Goal: Task Accomplishment & Management: Complete application form

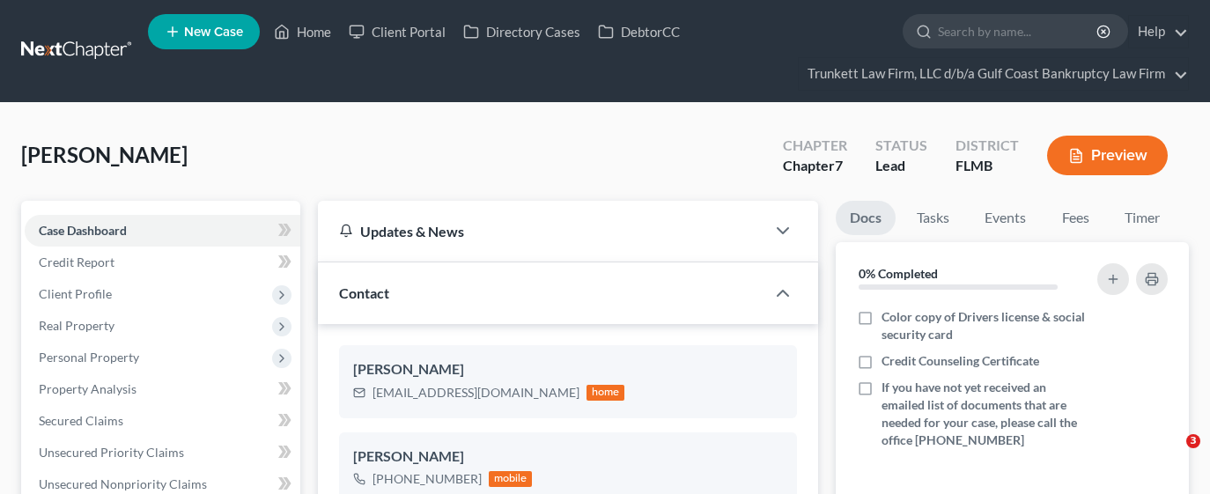
select select "0"
click at [317, 28] on link "Home" at bounding box center [302, 32] width 75 height 32
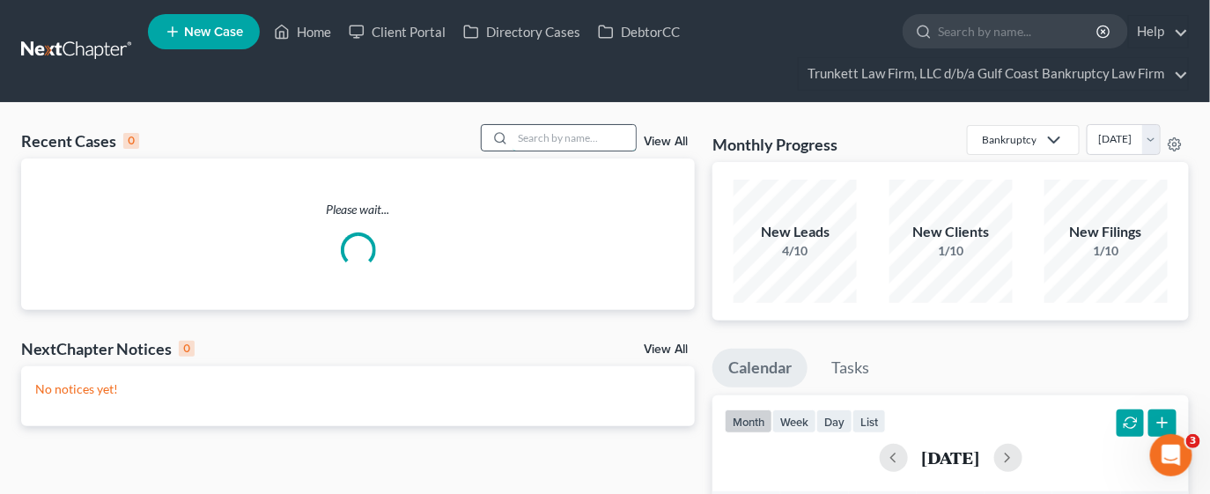
click at [576, 144] on input "search" at bounding box center [573, 138] width 123 height 26
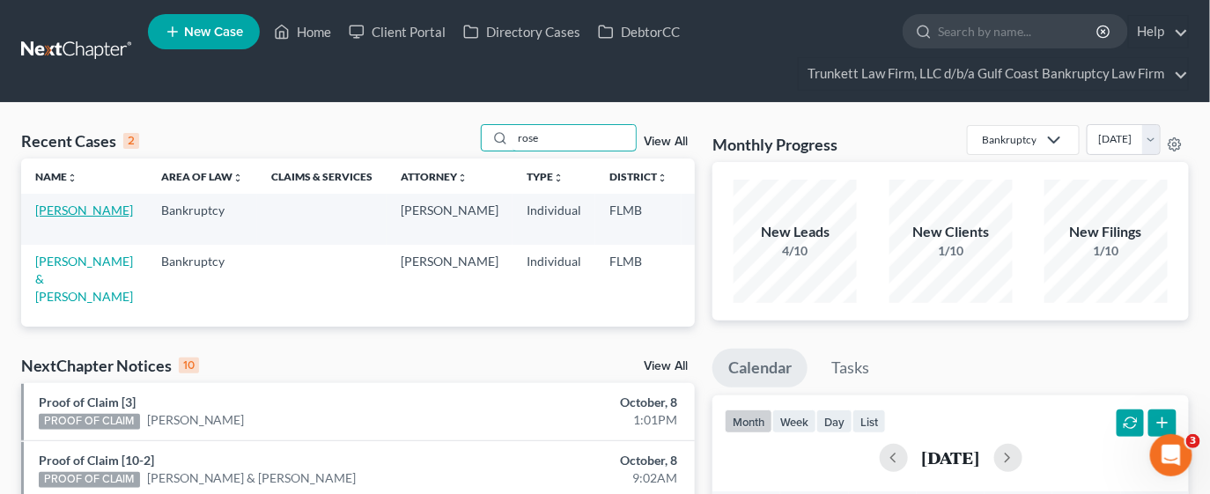
type input "rose"
click at [63, 217] on link "[PERSON_NAME]" at bounding box center [84, 210] width 98 height 15
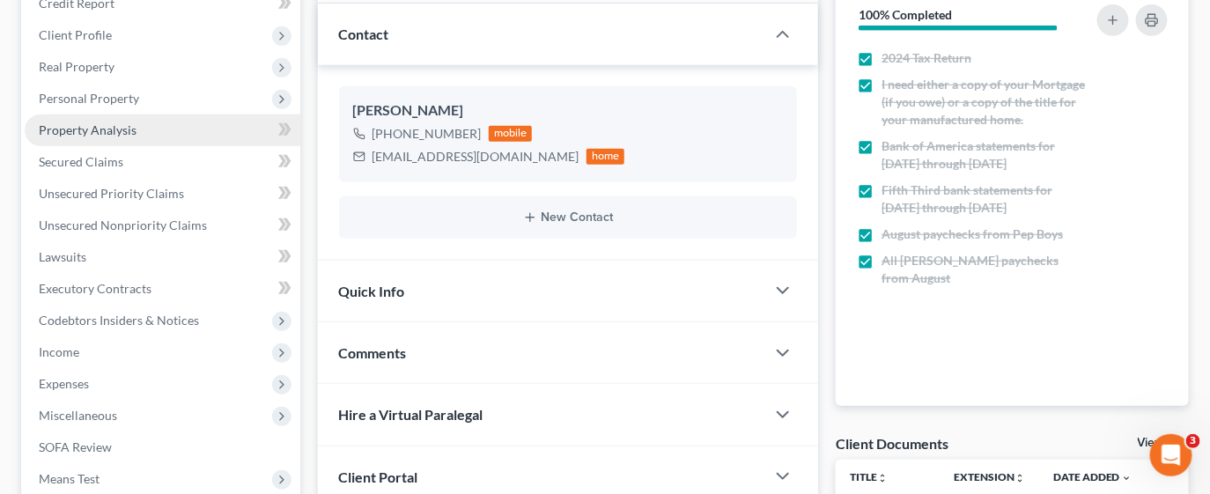
scroll to position [264, 0]
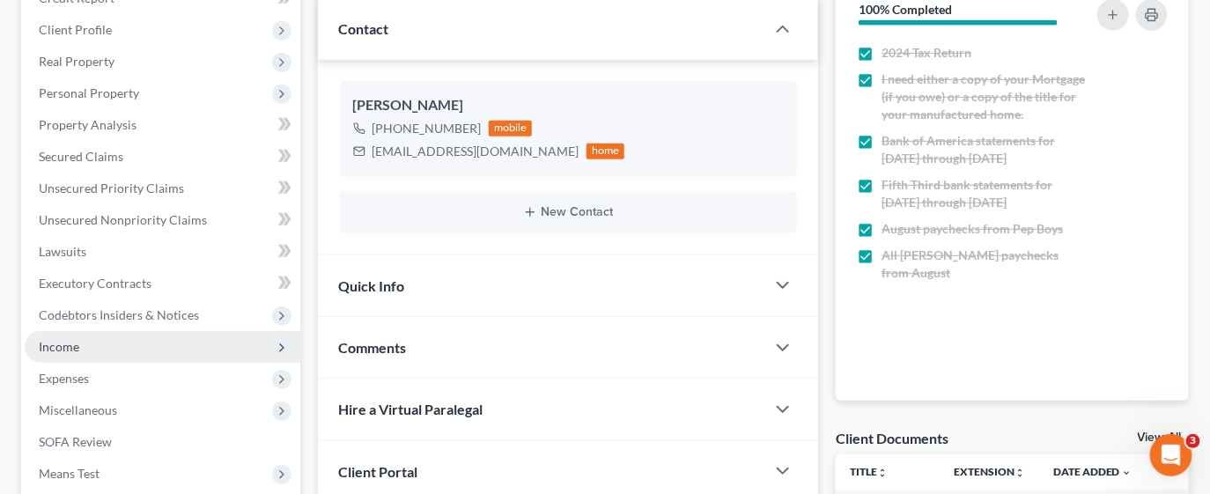
click at [76, 345] on span "Income" at bounding box center [59, 346] width 41 height 15
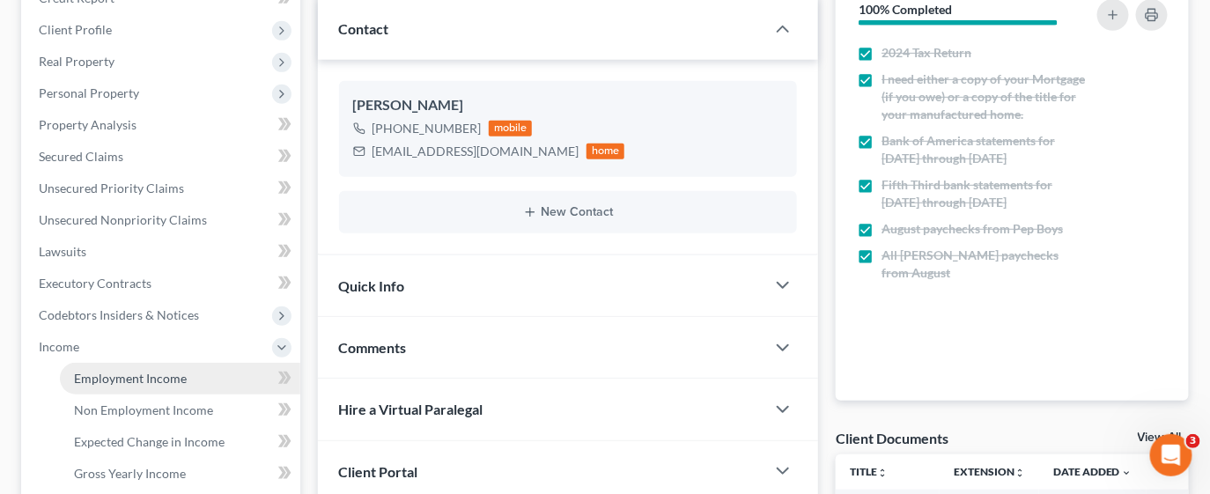
click at [133, 372] on span "Employment Income" at bounding box center [130, 378] width 113 height 15
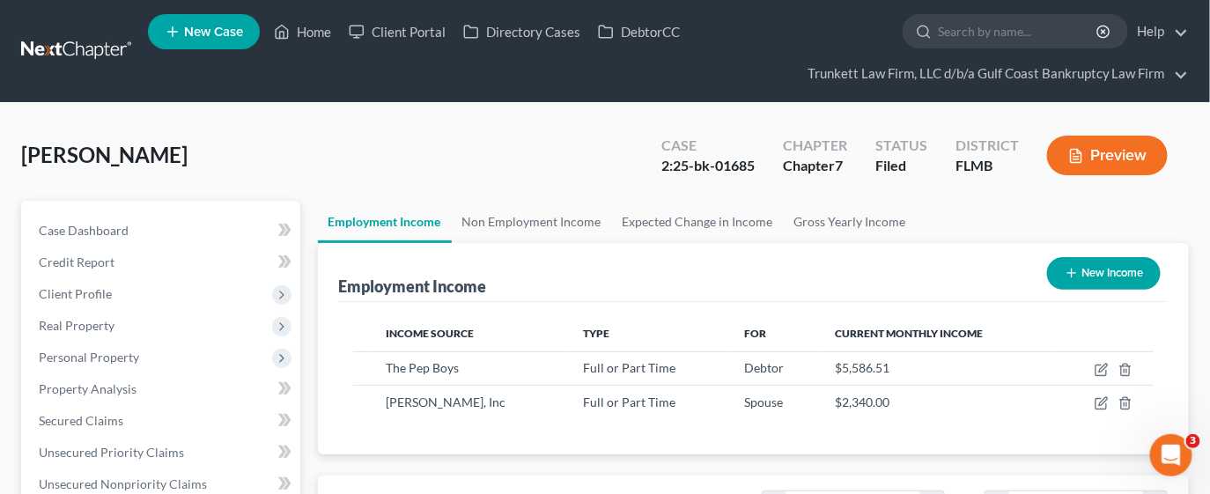
scroll to position [313, 488]
click at [544, 234] on link "Non Employment Income" at bounding box center [532, 222] width 160 height 42
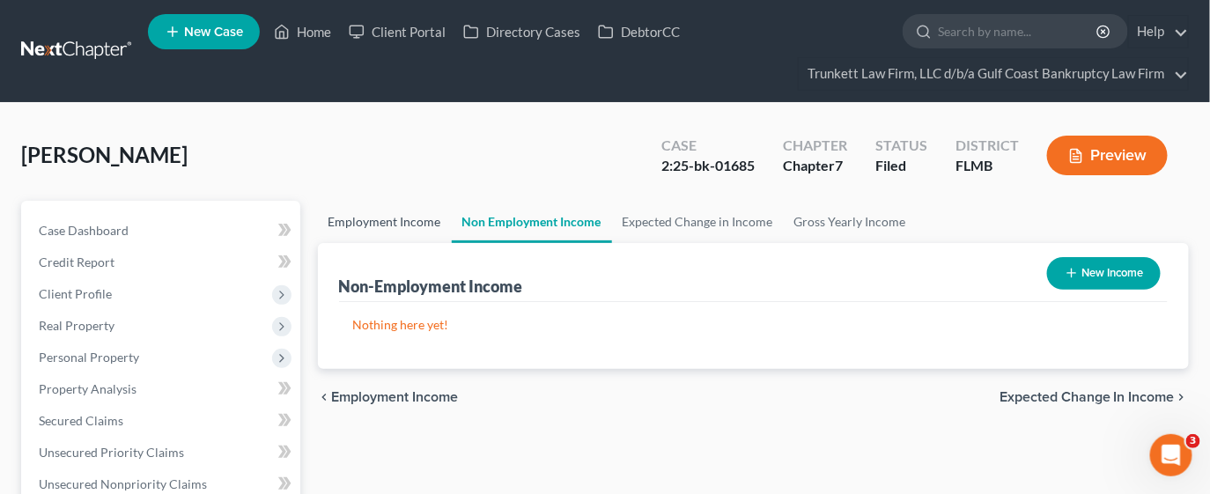
click at [396, 214] on link "Employment Income" at bounding box center [385, 222] width 134 height 42
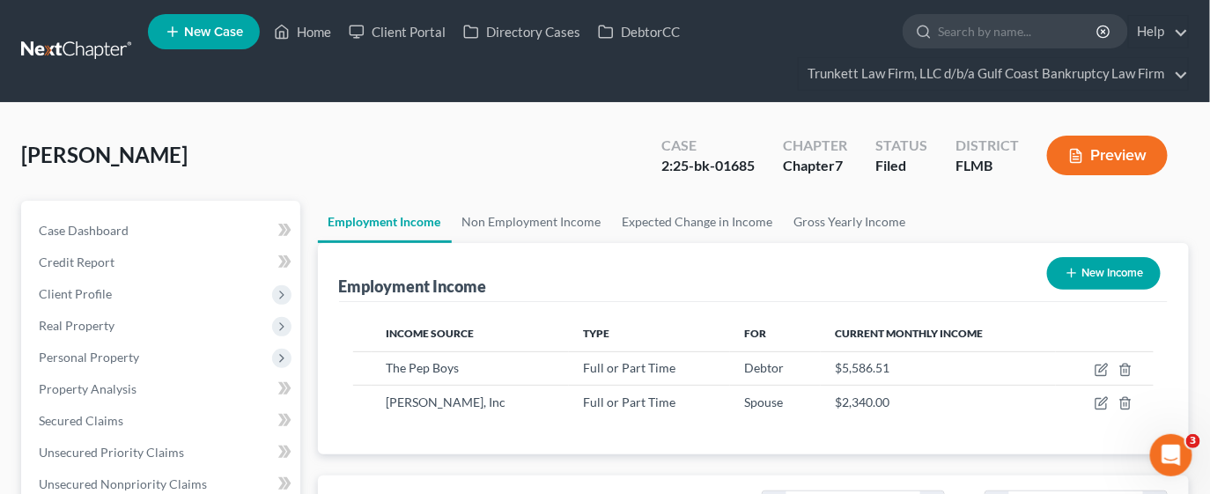
scroll to position [313, 488]
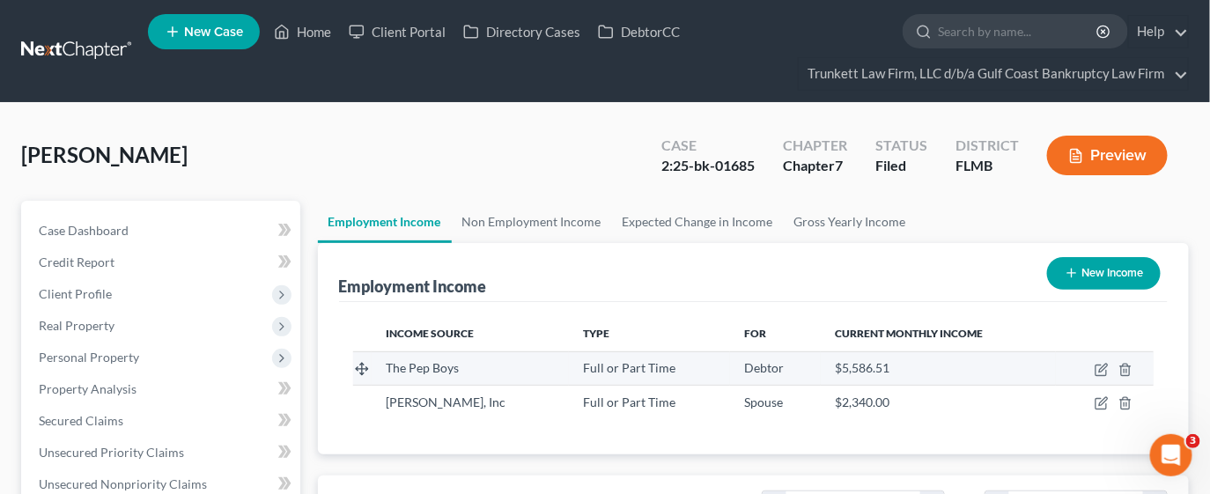
click at [1094, 365] on td at bounding box center [1105, 367] width 98 height 33
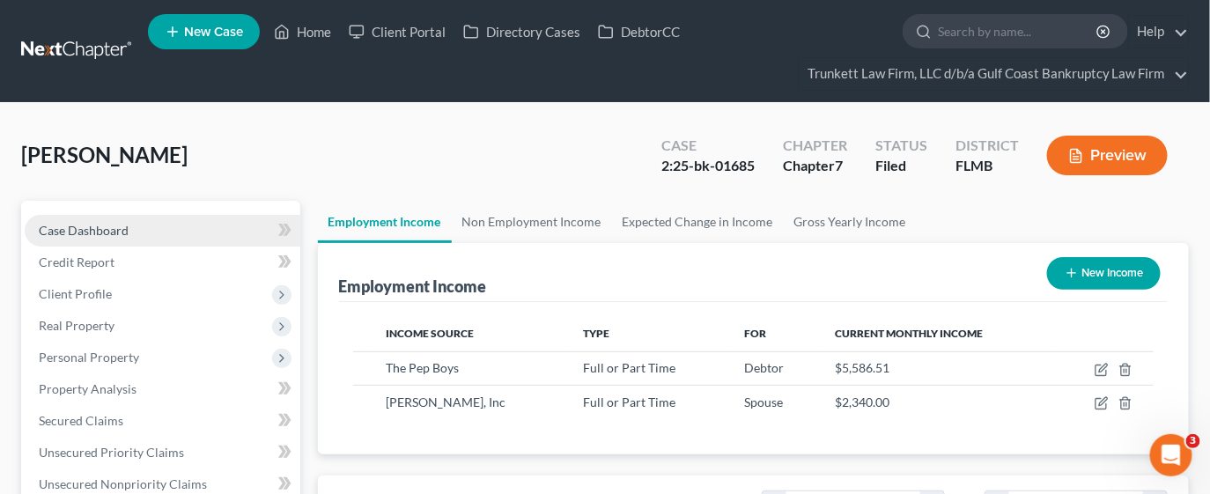
click at [100, 233] on span "Case Dashboard" at bounding box center [84, 230] width 90 height 15
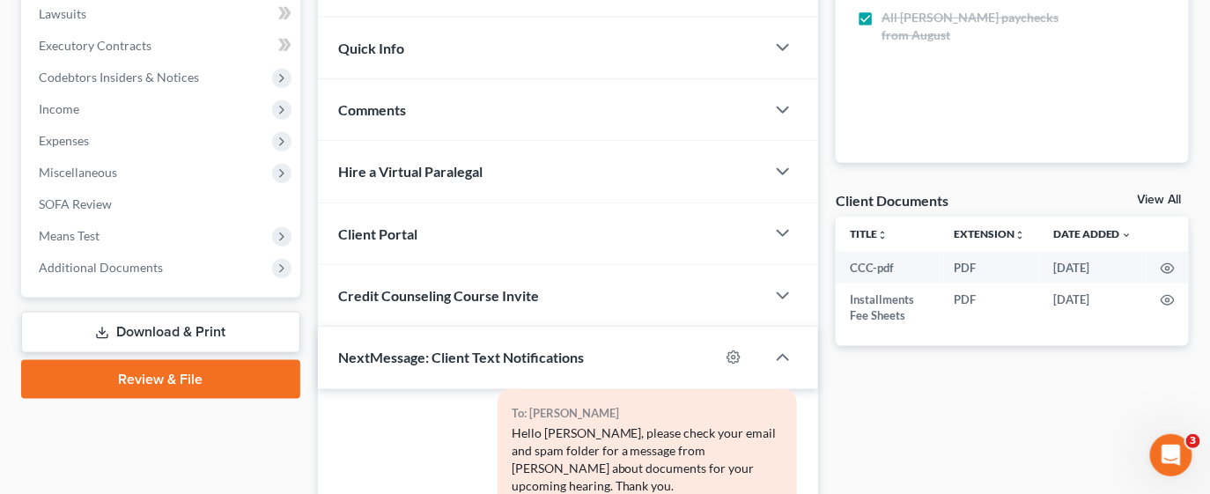
scroll to position [458, 0]
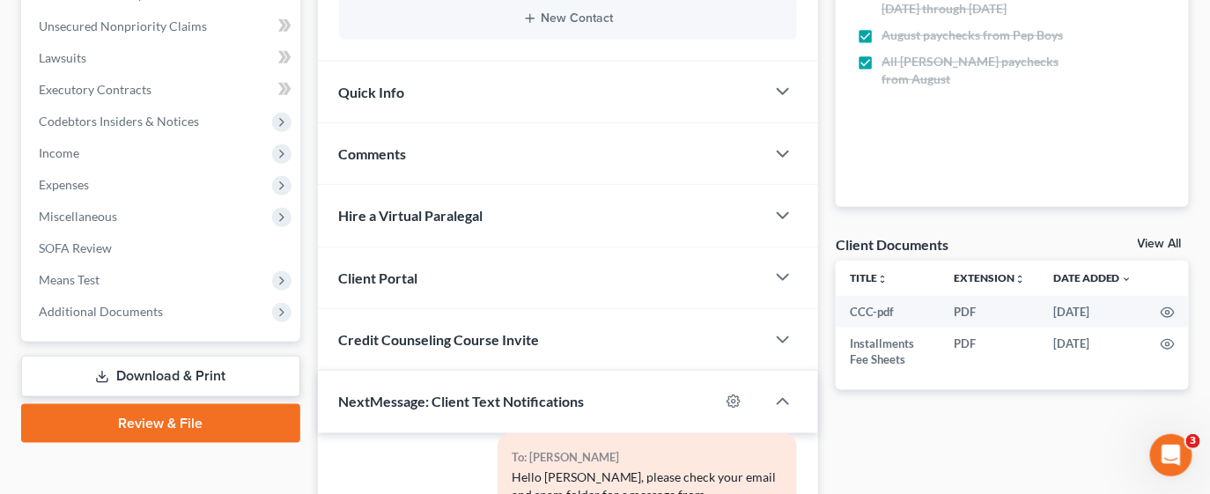
click at [1136, 242] on div "Client Documents View All" at bounding box center [1012, 248] width 353 height 26
click at [1172, 240] on link "View All" at bounding box center [1160, 244] width 44 height 12
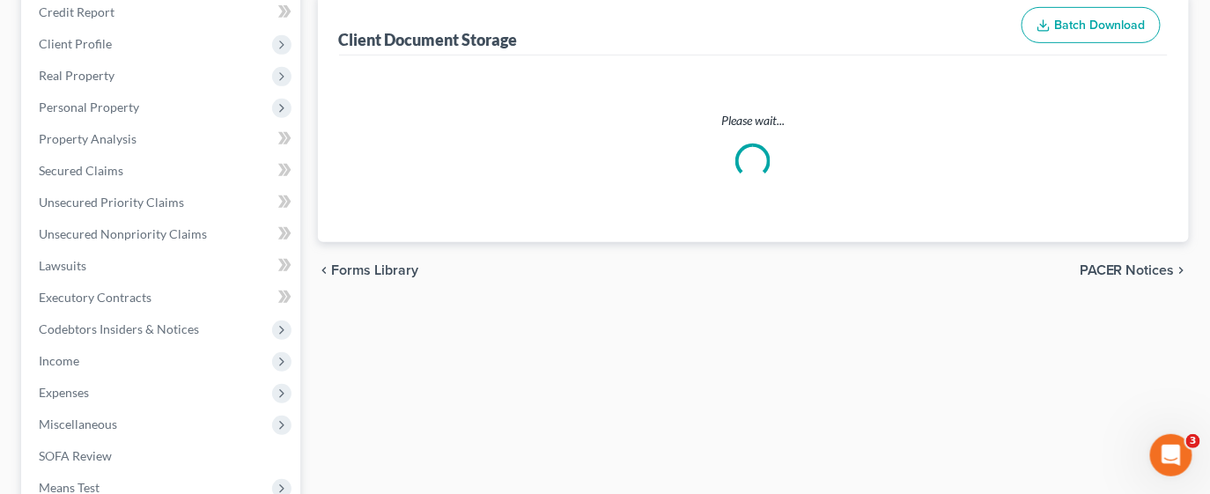
select select "4"
select select "9"
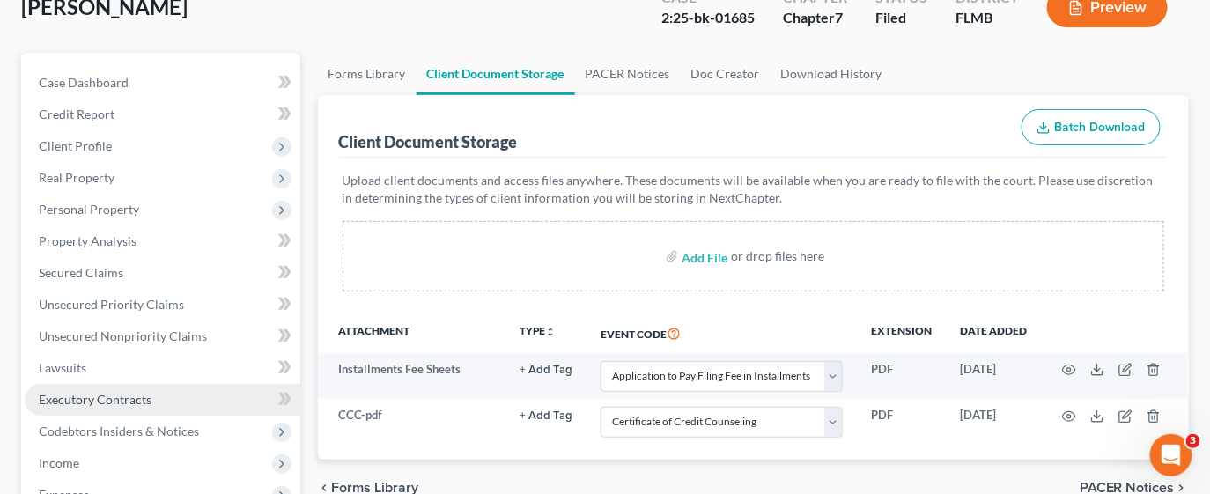
scroll to position [101, 0]
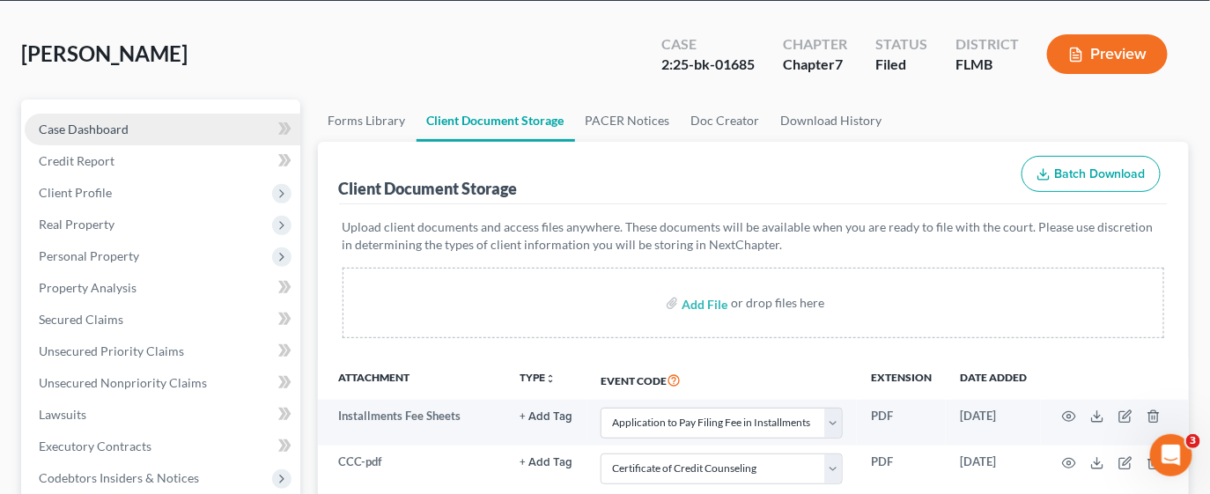
click at [125, 132] on span "Case Dashboard" at bounding box center [84, 129] width 90 height 15
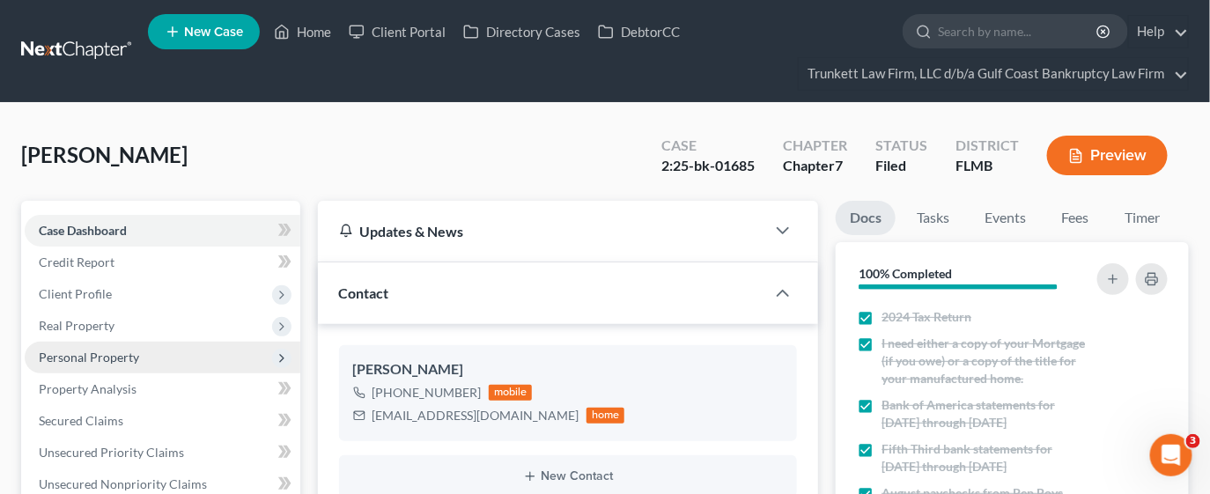
click at [129, 362] on span "Personal Property" at bounding box center [89, 357] width 100 height 15
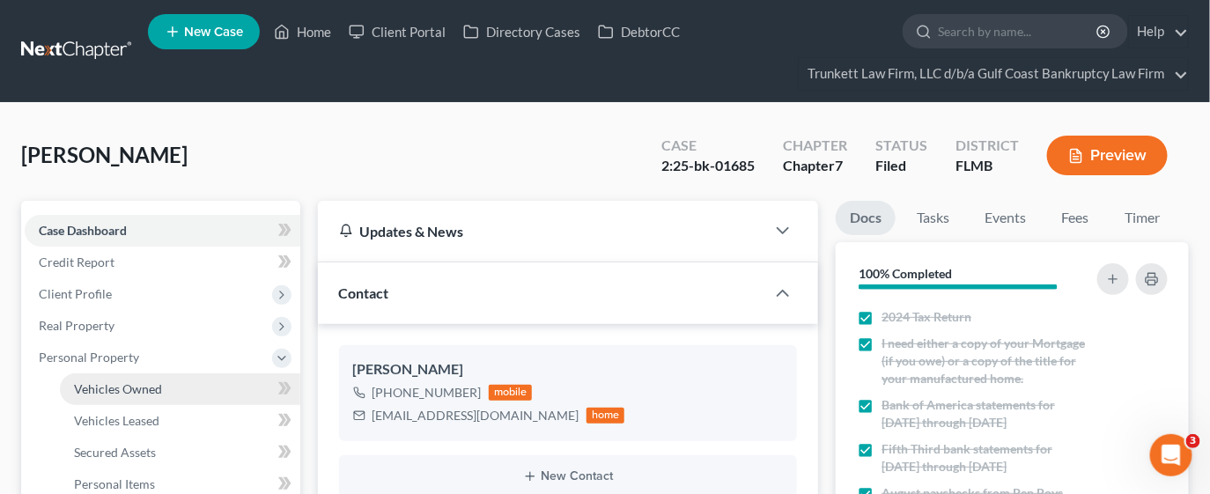
click at [134, 387] on span "Vehicles Owned" at bounding box center [118, 388] width 88 height 15
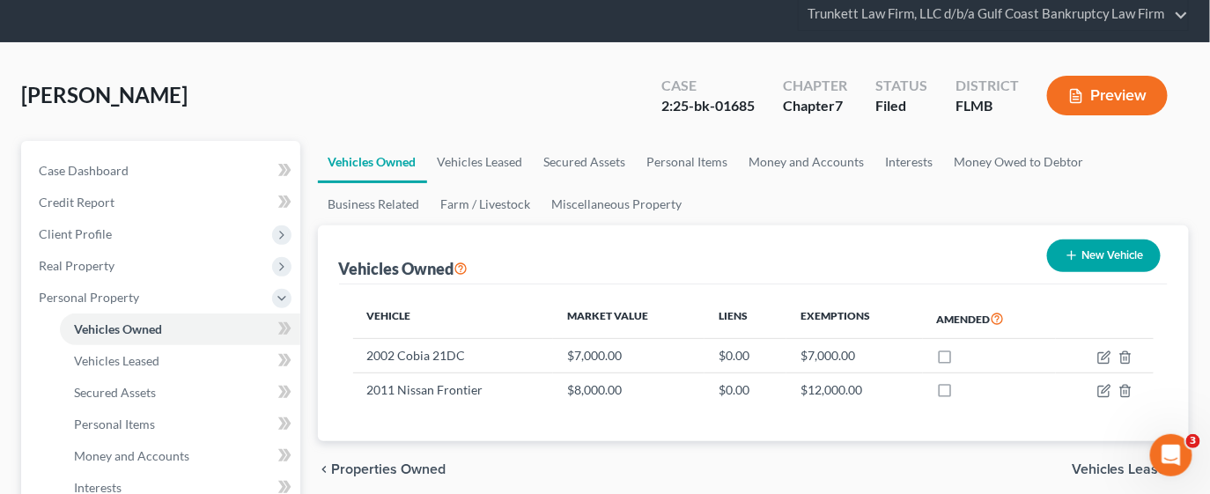
scroll to position [131, 0]
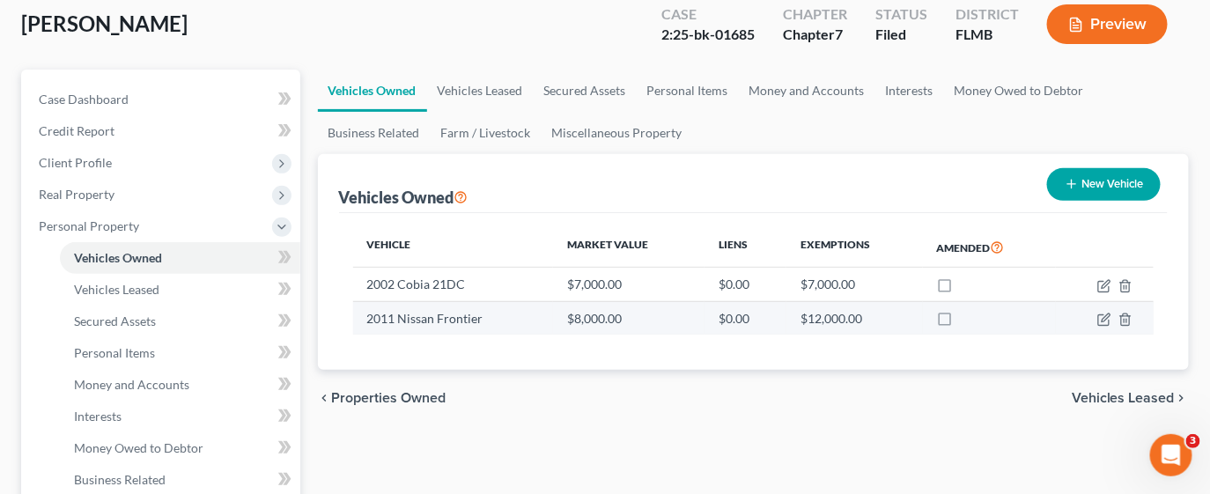
click at [1096, 320] on td at bounding box center [1105, 317] width 98 height 33
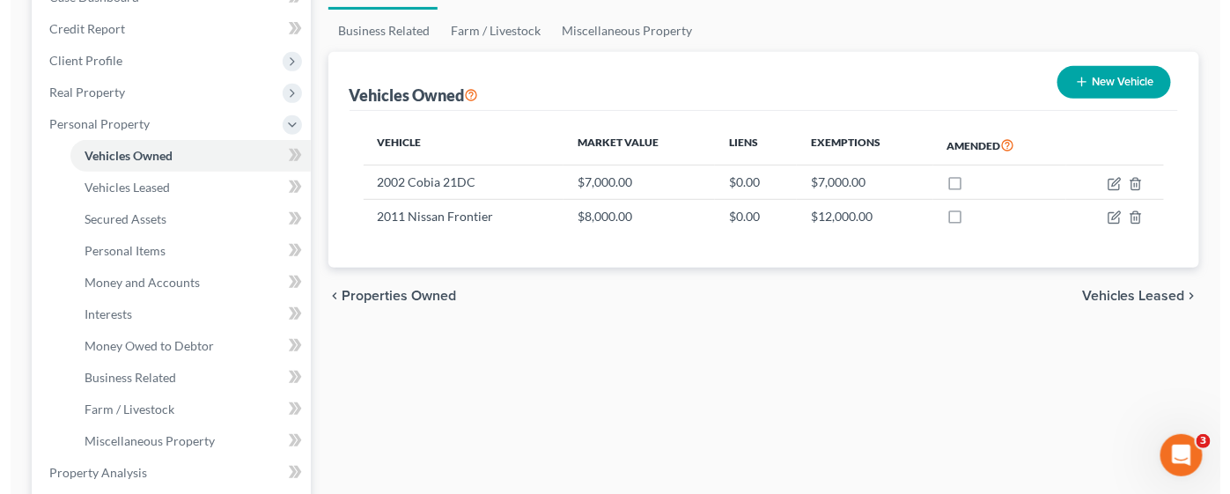
scroll to position [264, 0]
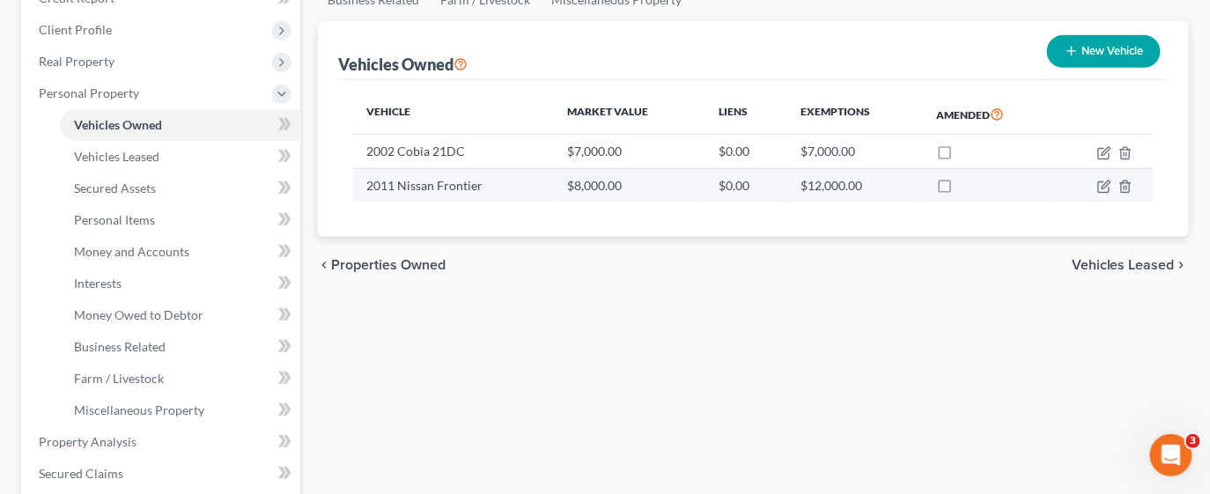
click at [1108, 192] on td at bounding box center [1105, 184] width 98 height 33
click at [1098, 187] on icon "button" at bounding box center [1103, 187] width 11 height 11
select select "0"
select select "15"
select select "3"
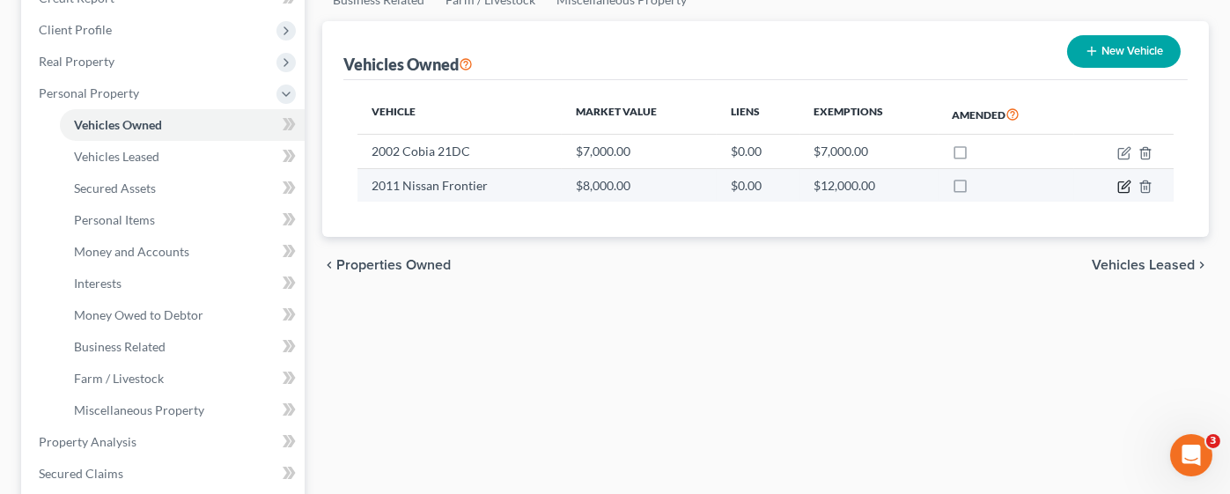
select select "3"
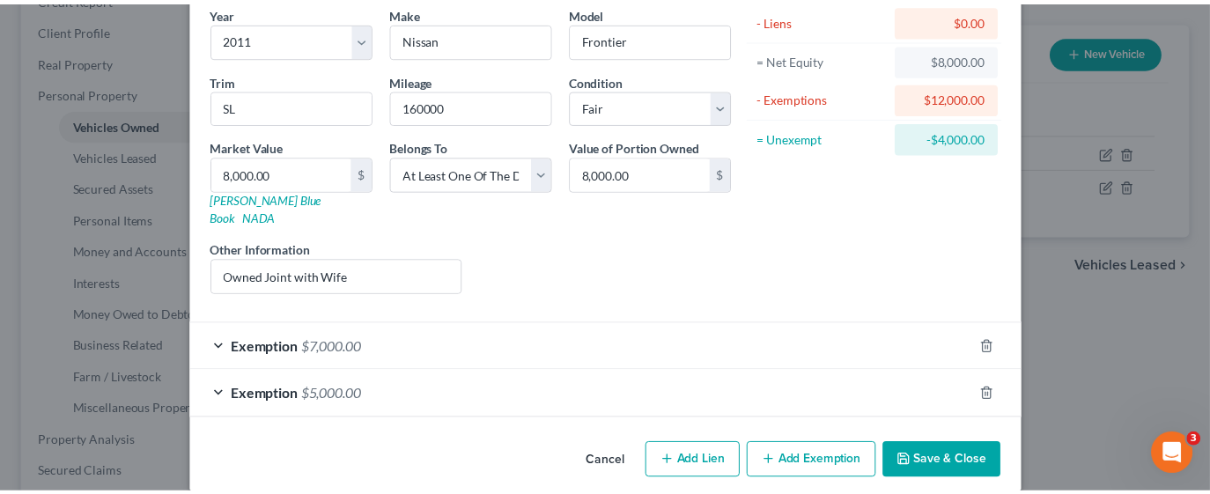
scroll to position [0, 0]
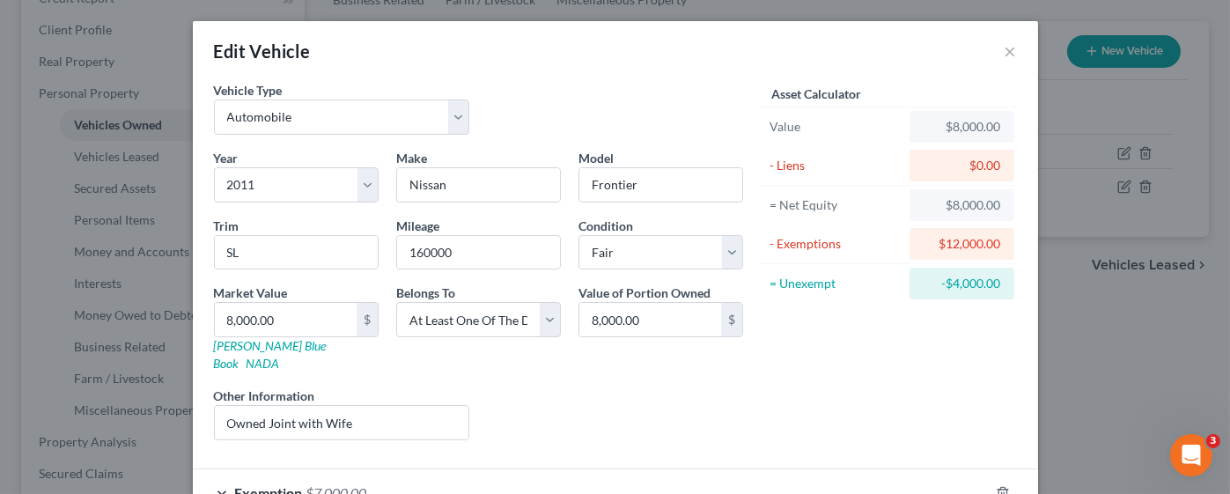
click at [991, 49] on div "Edit Vehicle ×" at bounding box center [615, 51] width 845 height 60
click at [1006, 44] on div "Edit Vehicle ×" at bounding box center [615, 51] width 845 height 60
click at [993, 49] on div "Edit Vehicle ×" at bounding box center [615, 51] width 845 height 60
click at [1005, 56] on button "×" at bounding box center [1011, 51] width 12 height 21
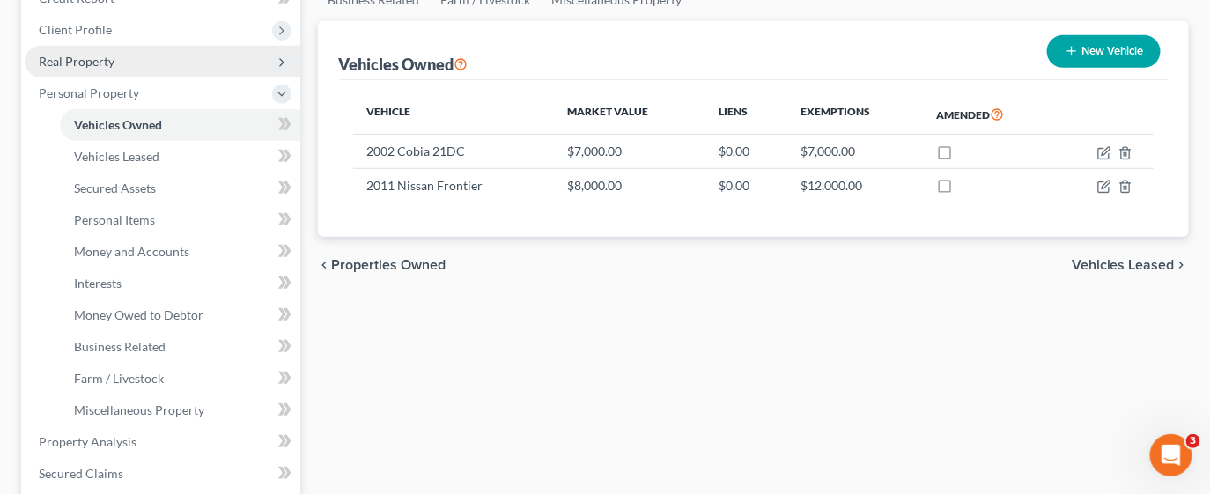
click at [135, 50] on span "Real Property" at bounding box center [163, 62] width 276 height 32
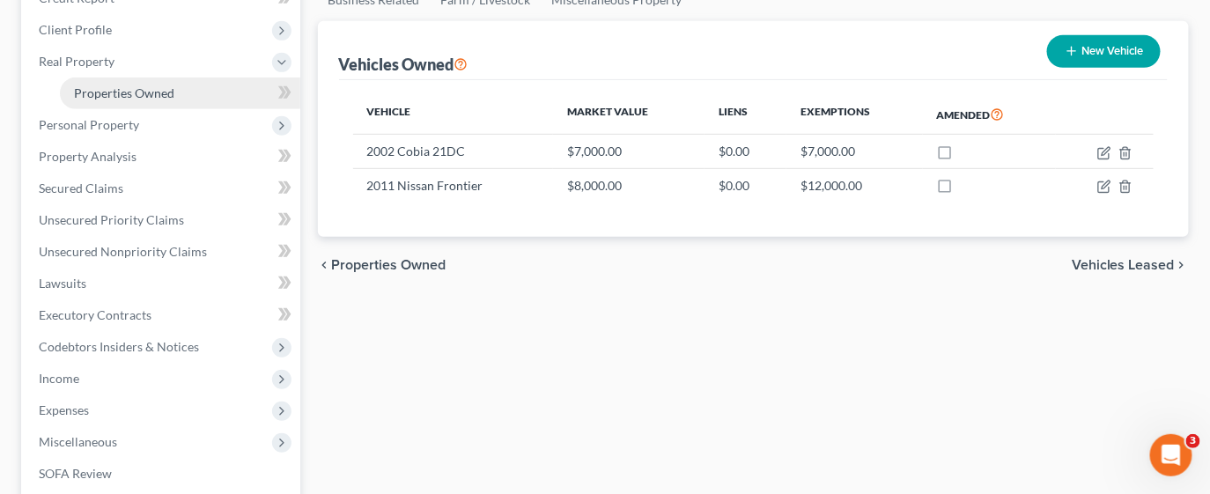
click at [157, 99] on link "Properties Owned" at bounding box center [180, 93] width 240 height 32
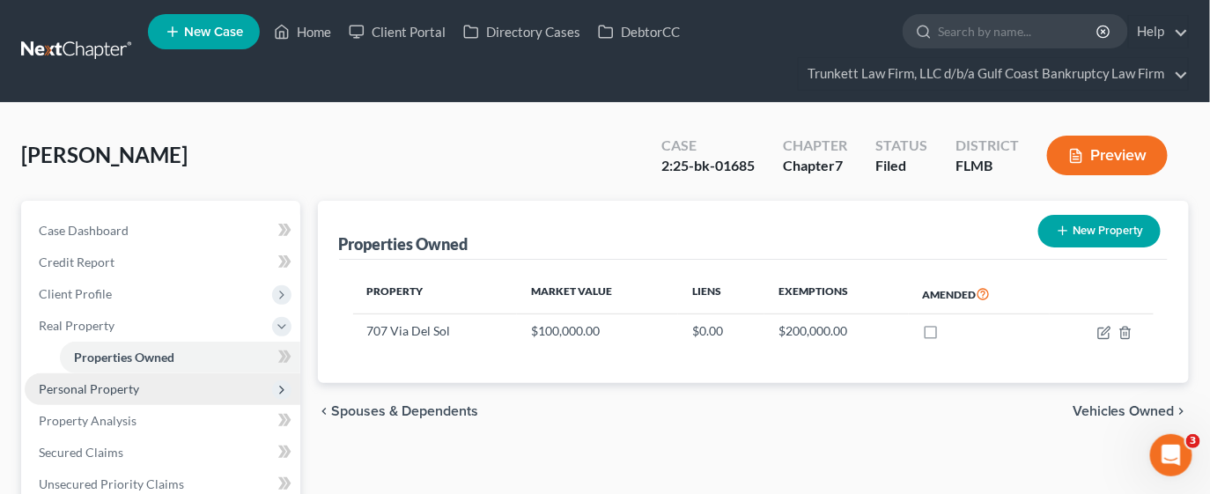
click at [122, 394] on span "Personal Property" at bounding box center [89, 388] width 100 height 15
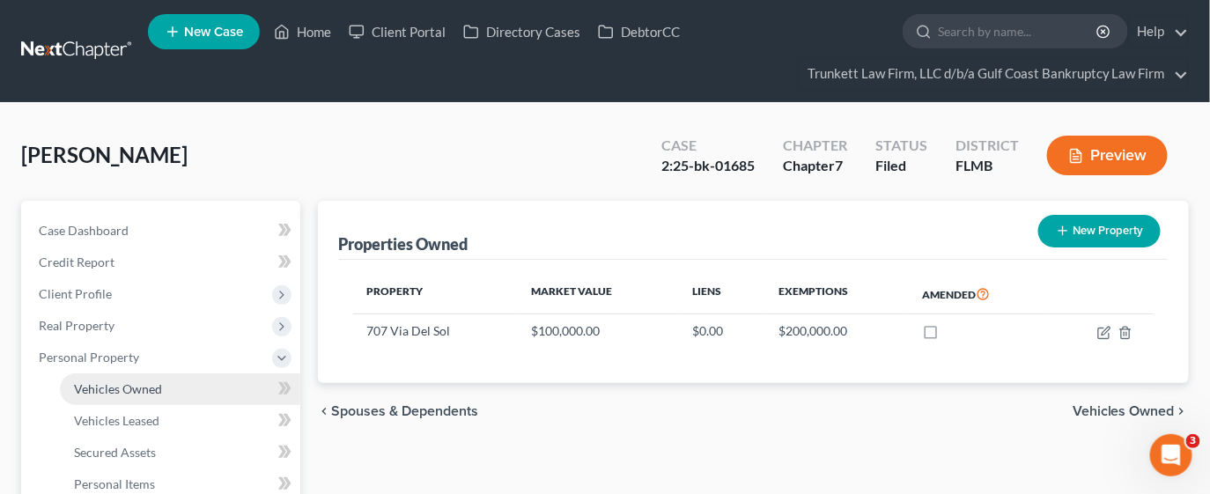
click at [152, 395] on link "Vehicles Owned" at bounding box center [180, 389] width 240 height 32
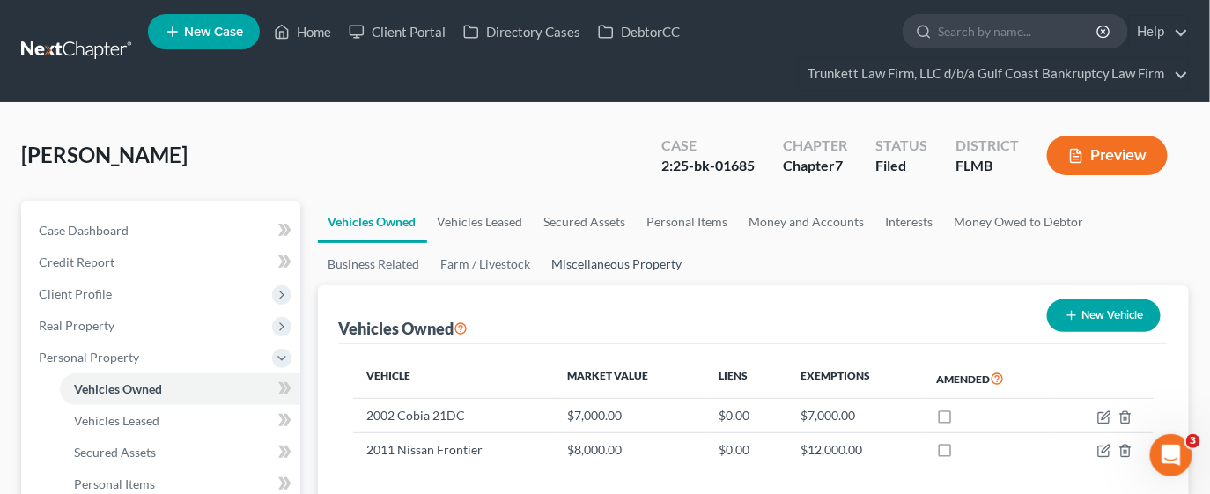
click at [579, 263] on link "Miscellaneous Property" at bounding box center [617, 264] width 151 height 42
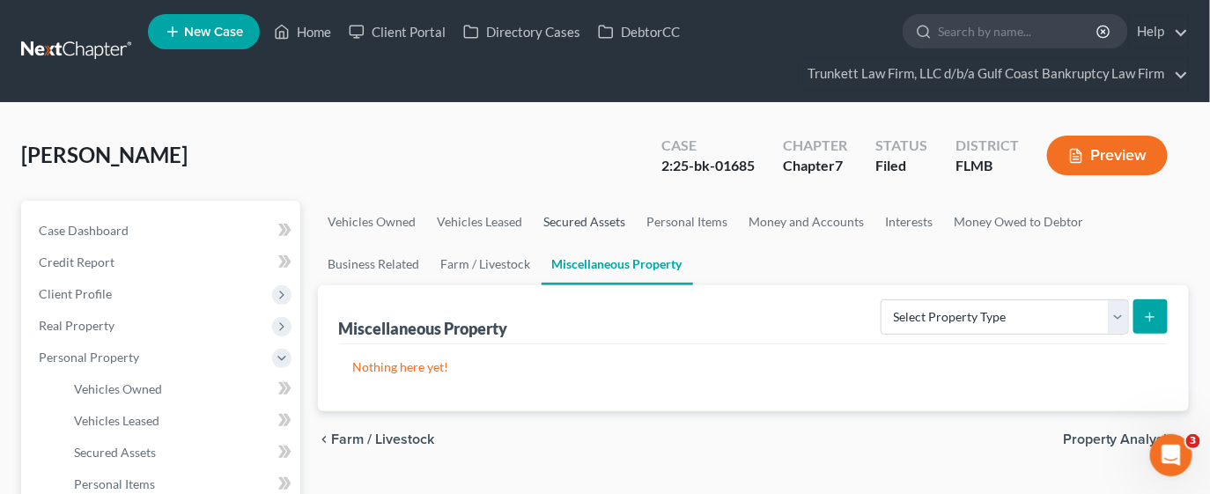
click at [590, 219] on link "Secured Assets" at bounding box center [585, 222] width 103 height 42
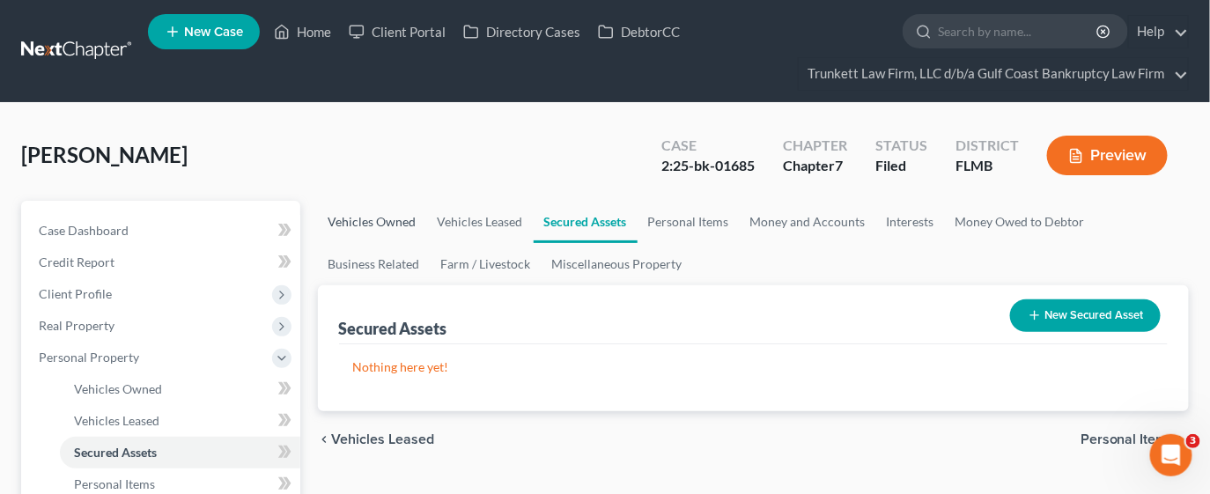
click at [396, 223] on link "Vehicles Owned" at bounding box center [372, 222] width 109 height 42
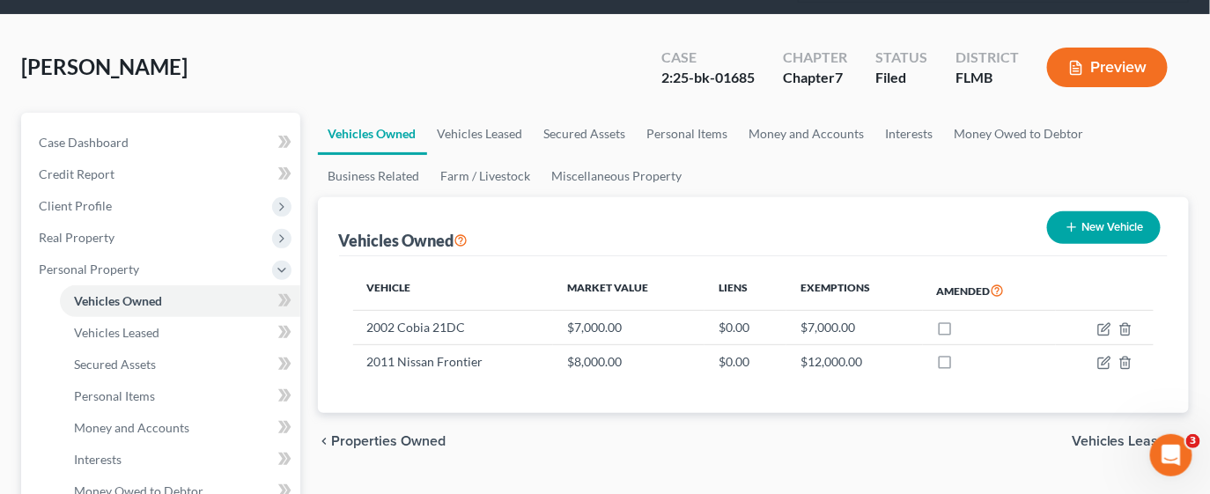
scroll to position [131, 0]
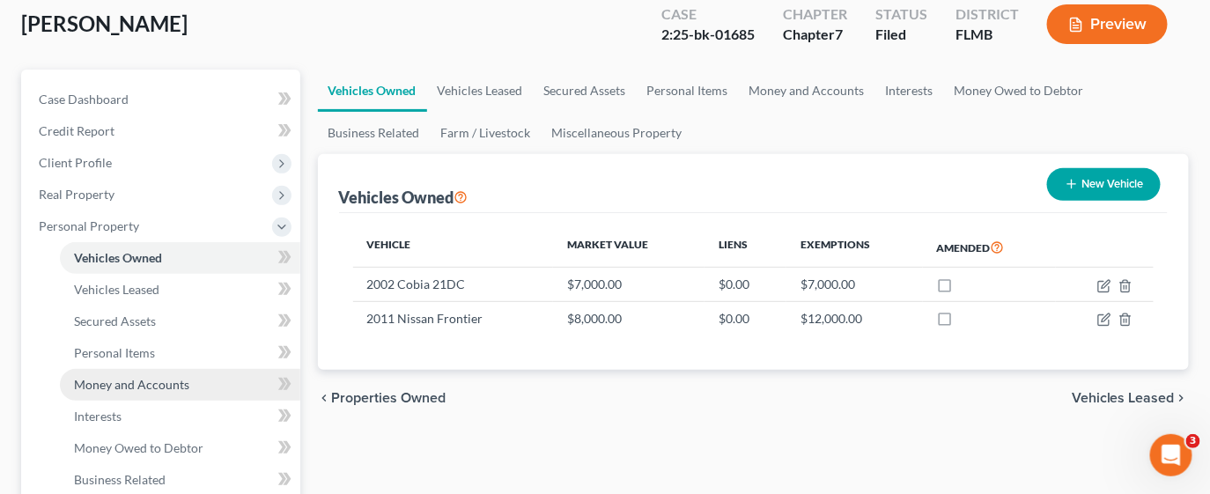
click at [199, 380] on link "Money and Accounts" at bounding box center [180, 385] width 240 height 32
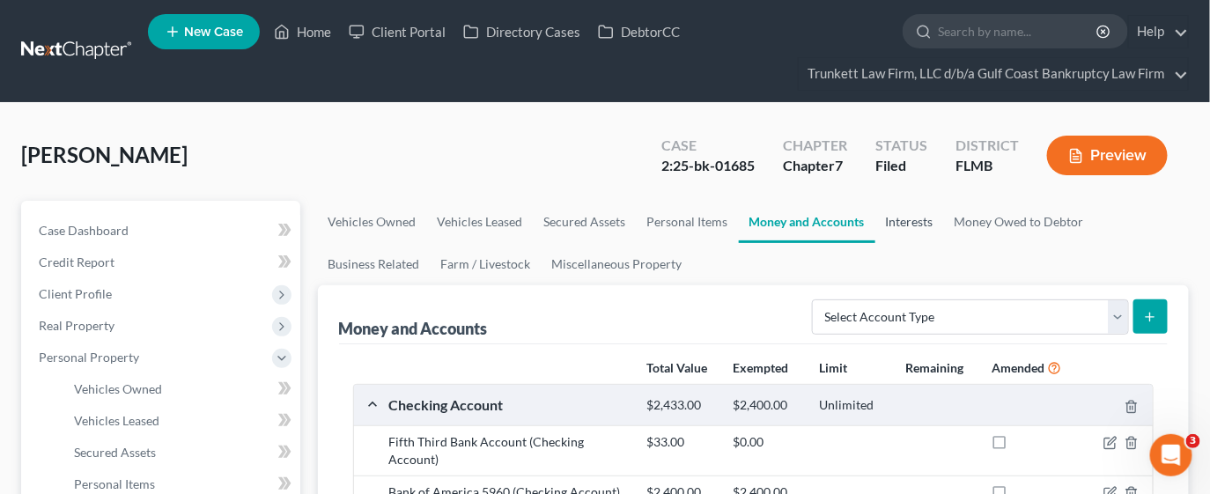
click at [910, 225] on link "Interests" at bounding box center [909, 222] width 69 height 42
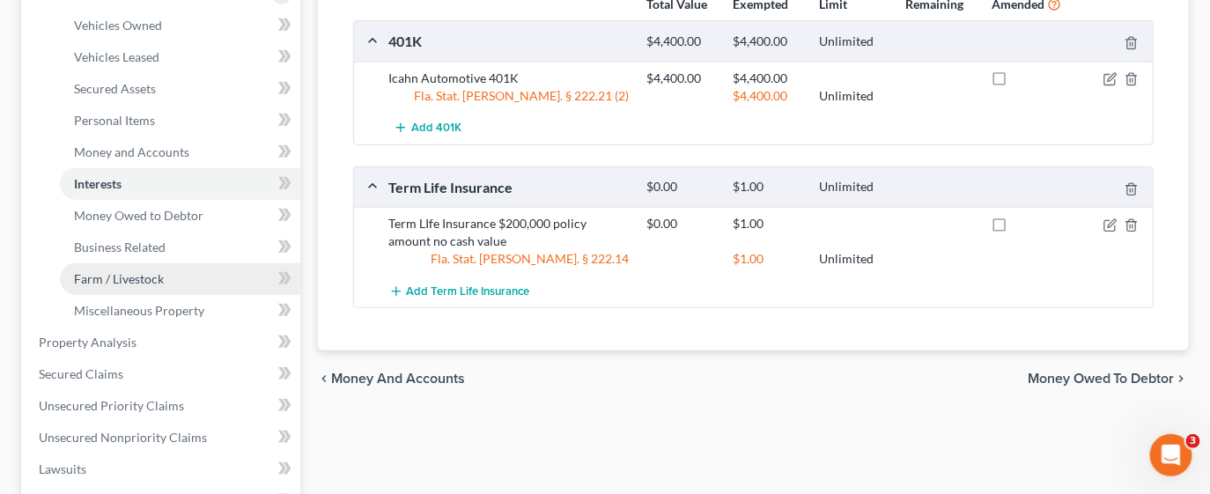
scroll to position [528, 0]
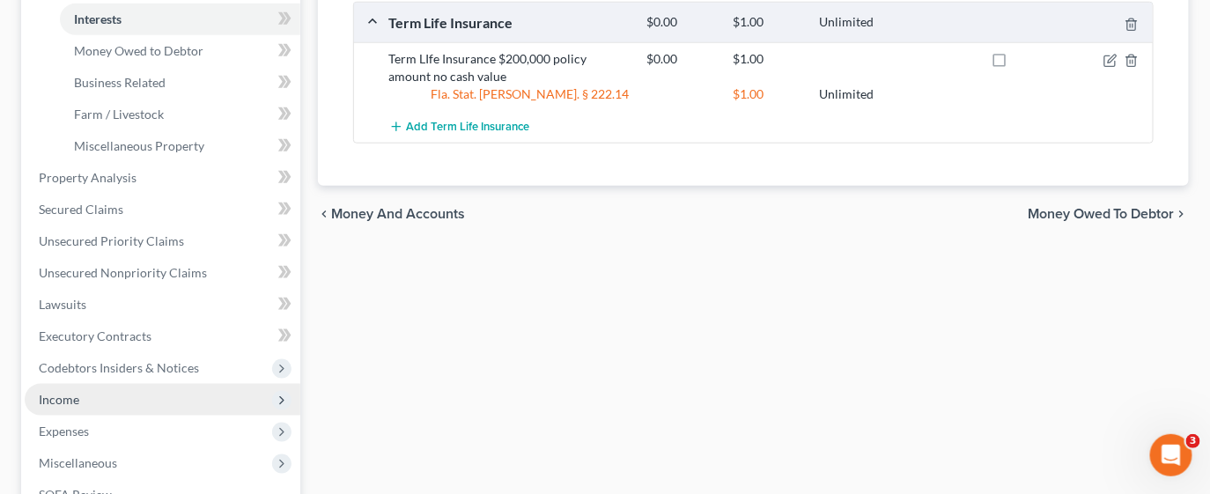
click at [88, 395] on span "Income" at bounding box center [163, 400] width 276 height 32
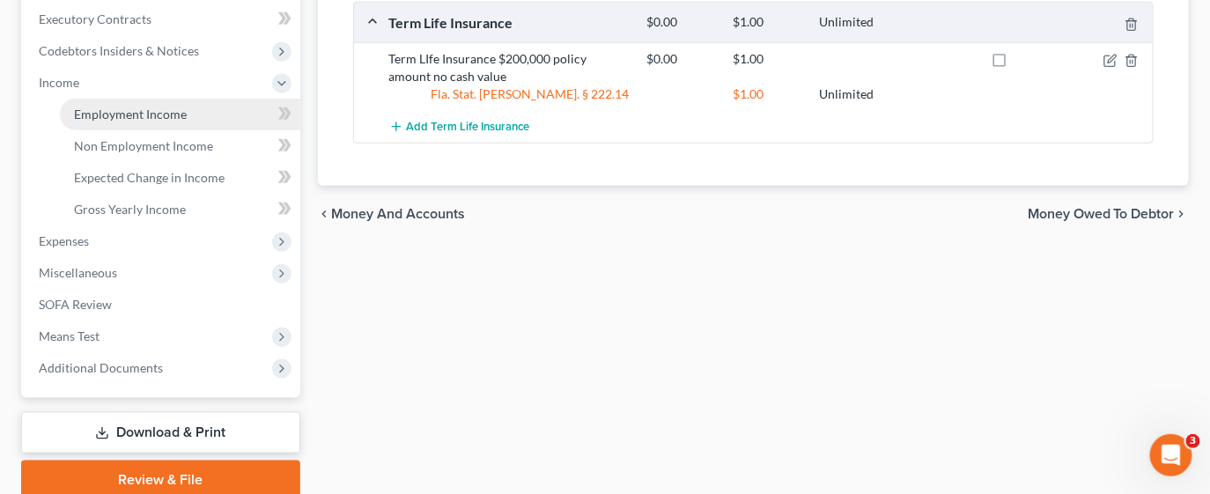
click at [148, 115] on span "Employment Income" at bounding box center [130, 114] width 113 height 15
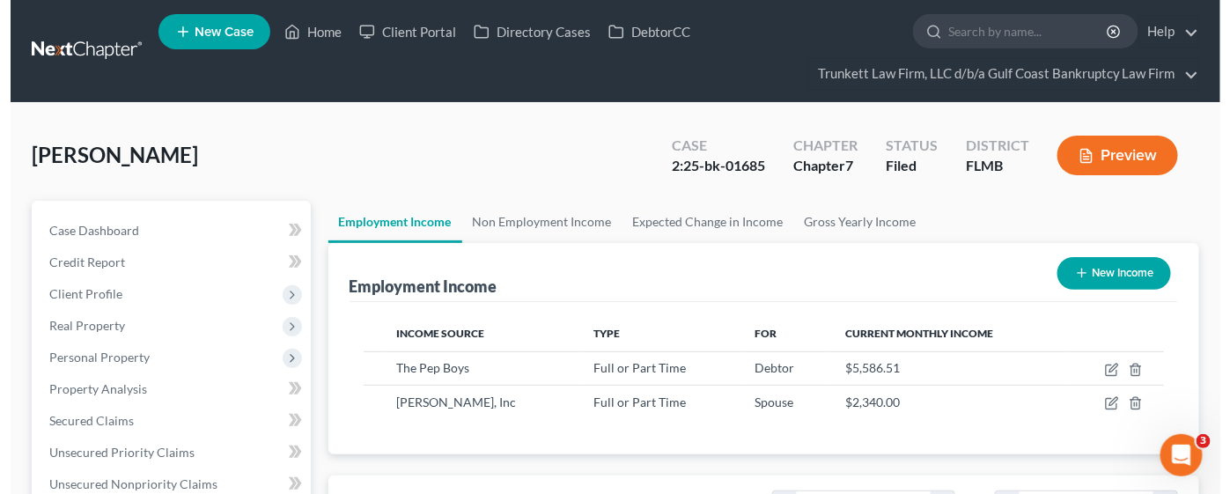
scroll to position [313, 488]
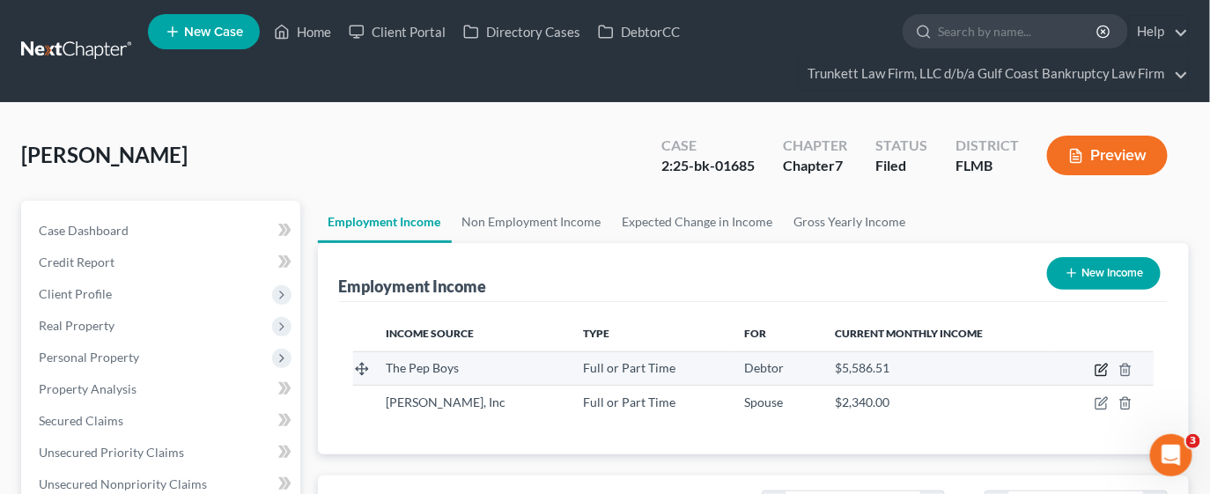
click at [1102, 372] on icon "button" at bounding box center [1102, 370] width 14 height 14
select select "0"
select select "39"
select select "2"
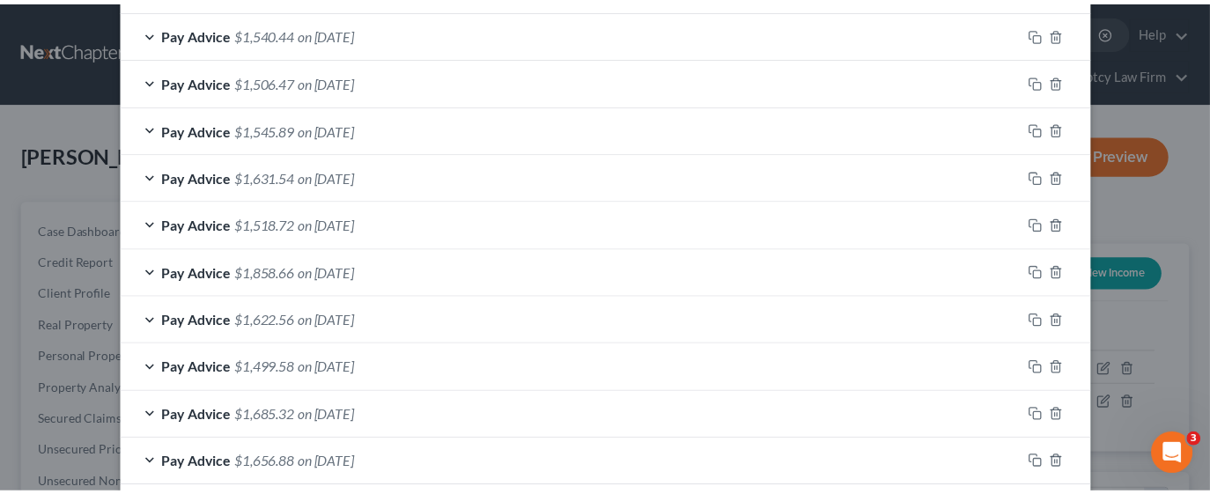
scroll to position [792, 0]
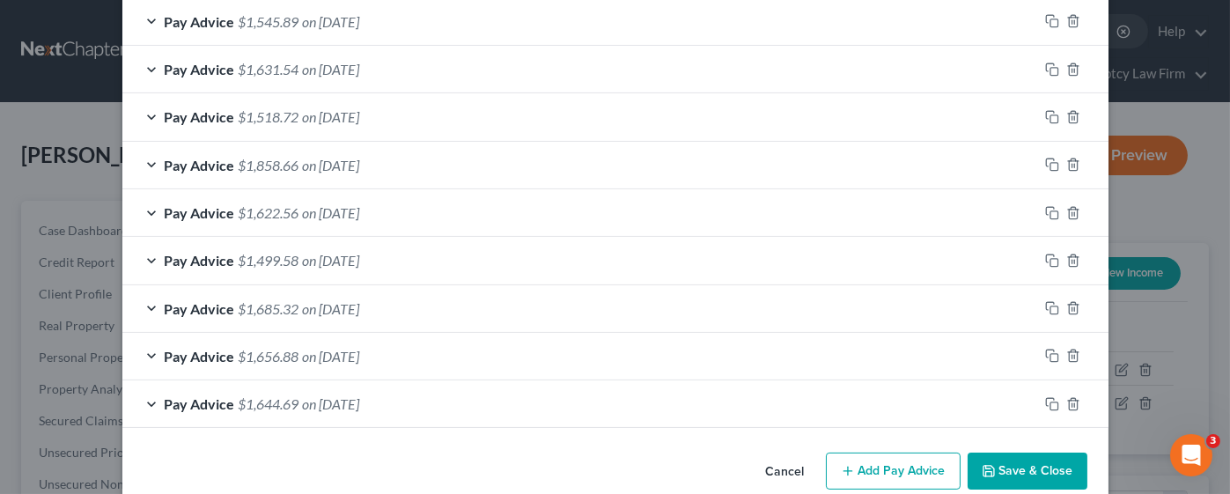
click at [1028, 469] on button "Save & Close" at bounding box center [1028, 471] width 120 height 37
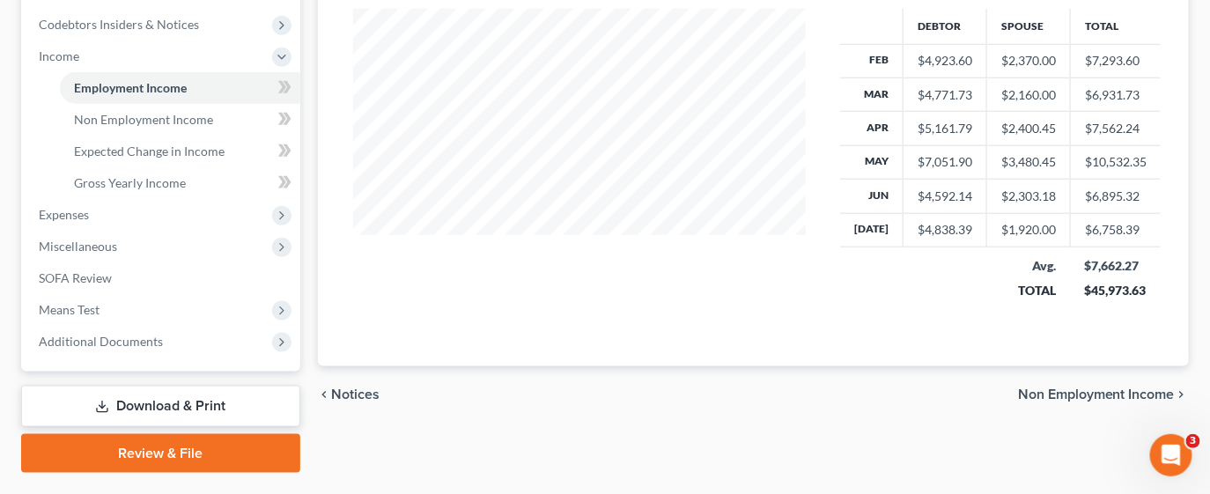
scroll to position [598, 0]
